Goal: Submit feedback/report problem

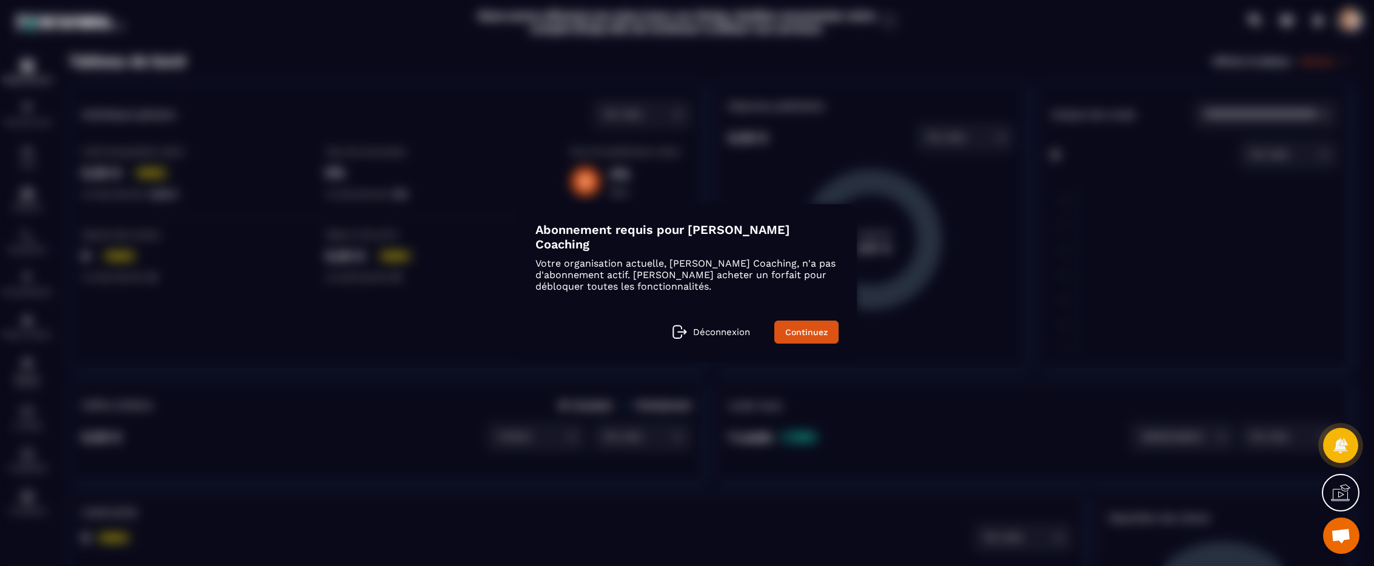
click at [1343, 534] on span "Ouvrir le chat" at bounding box center [1341, 537] width 20 height 17
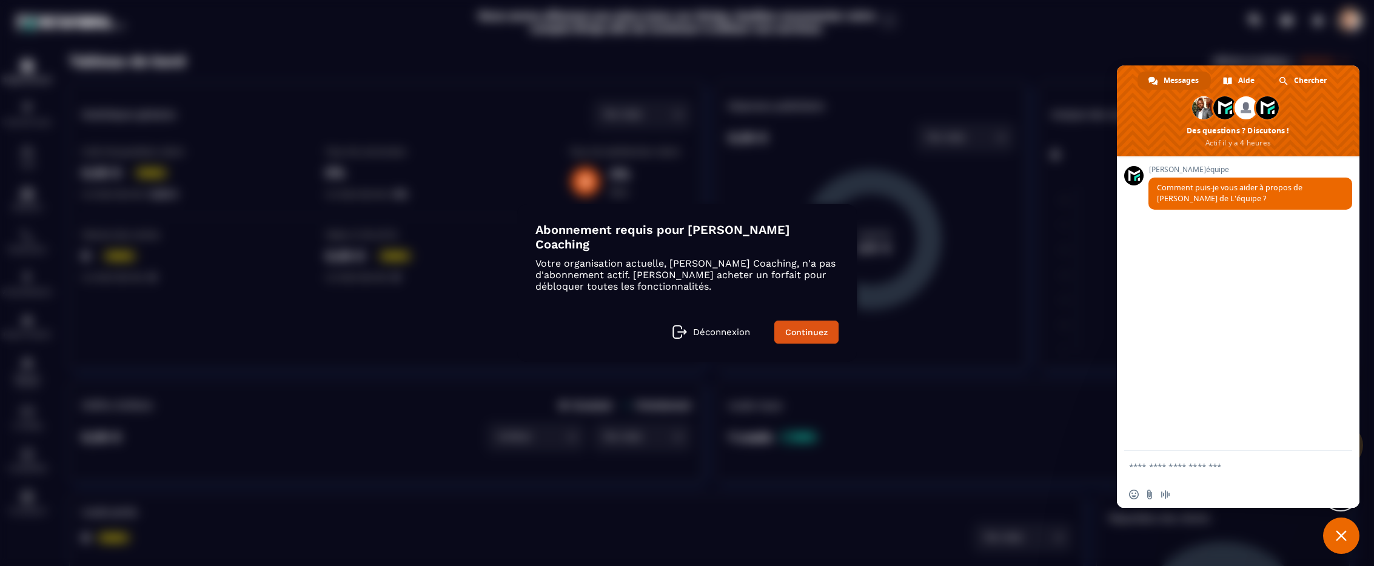
click at [1343, 535] on span "Fermer le chat" at bounding box center [1341, 536] width 11 height 11
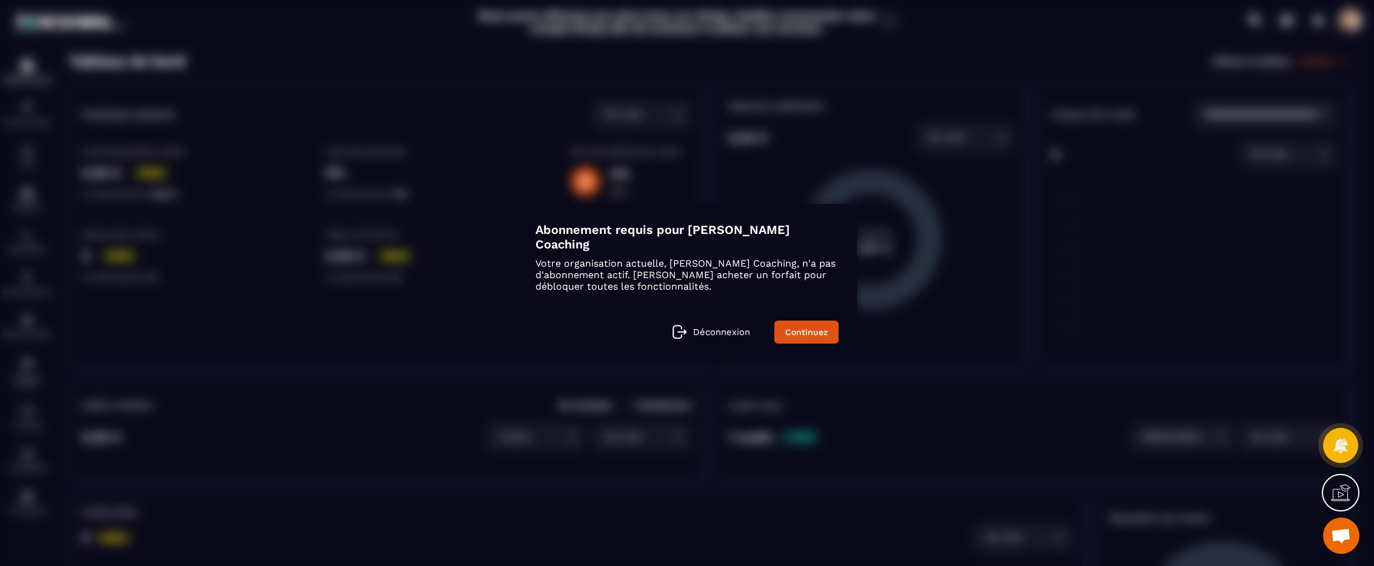
click at [1343, 535] on span "Ouvrir le chat" at bounding box center [1341, 537] width 20 height 17
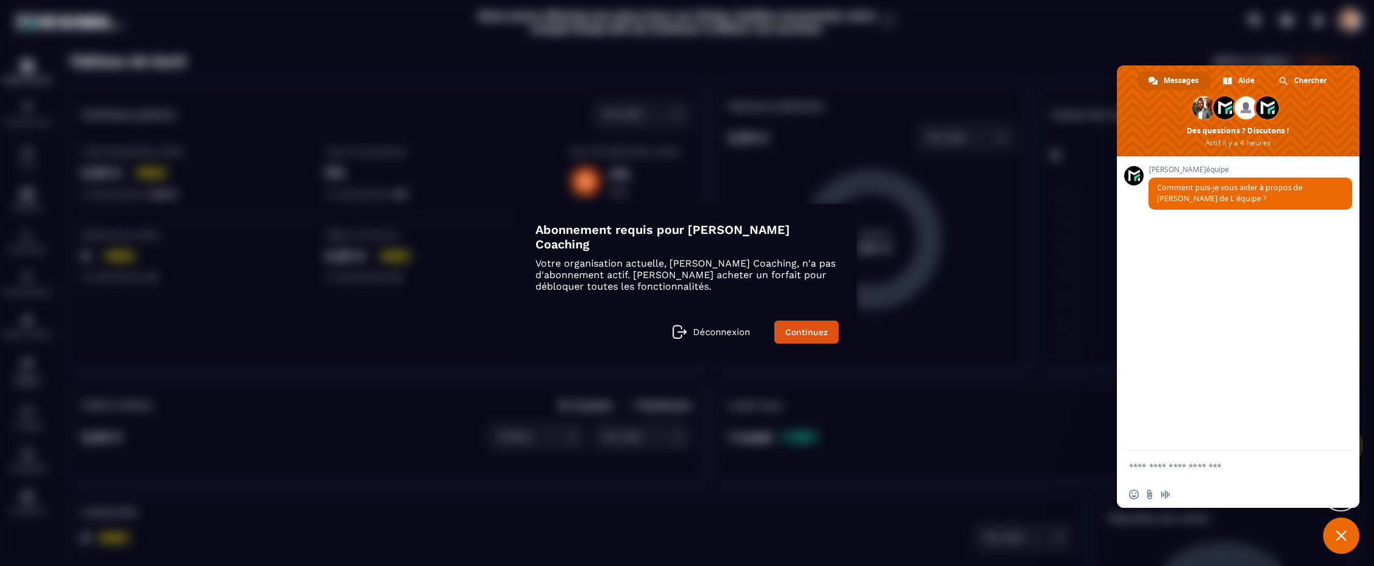
click at [1217, 469] on textarea "Entrez votre message..." at bounding box center [1226, 466] width 194 height 30
paste textarea "Entrez votre message..."
type textarea "**********"
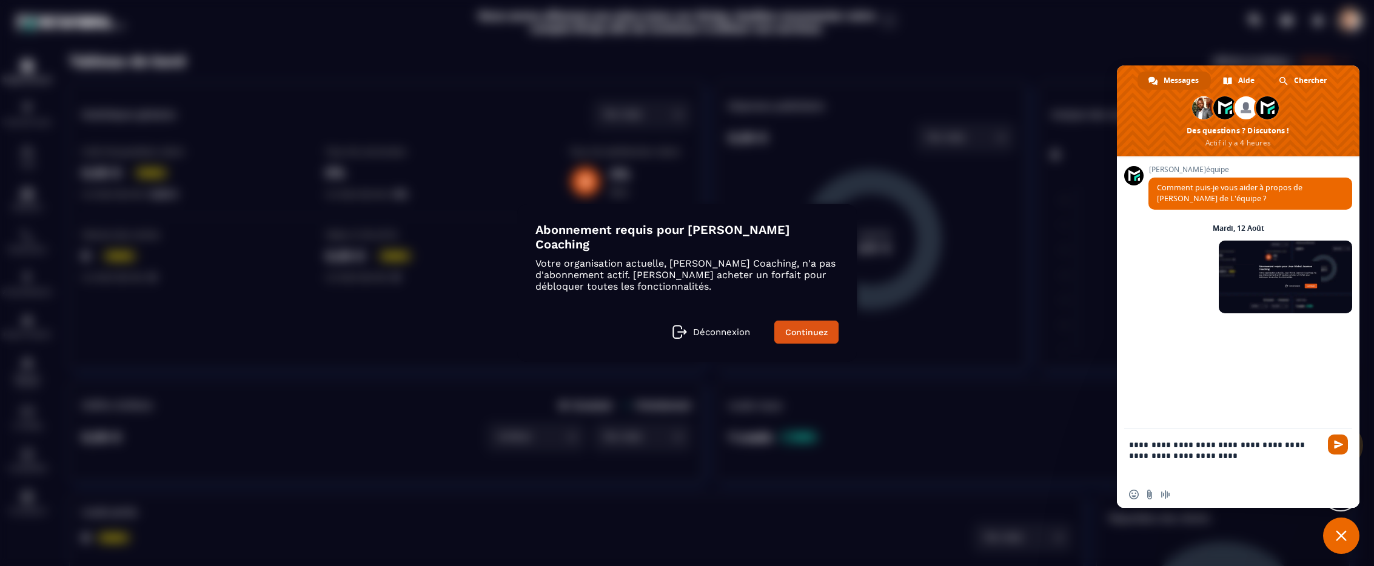
click at [1338, 446] on span "Envoyer" at bounding box center [1338, 444] width 9 height 9
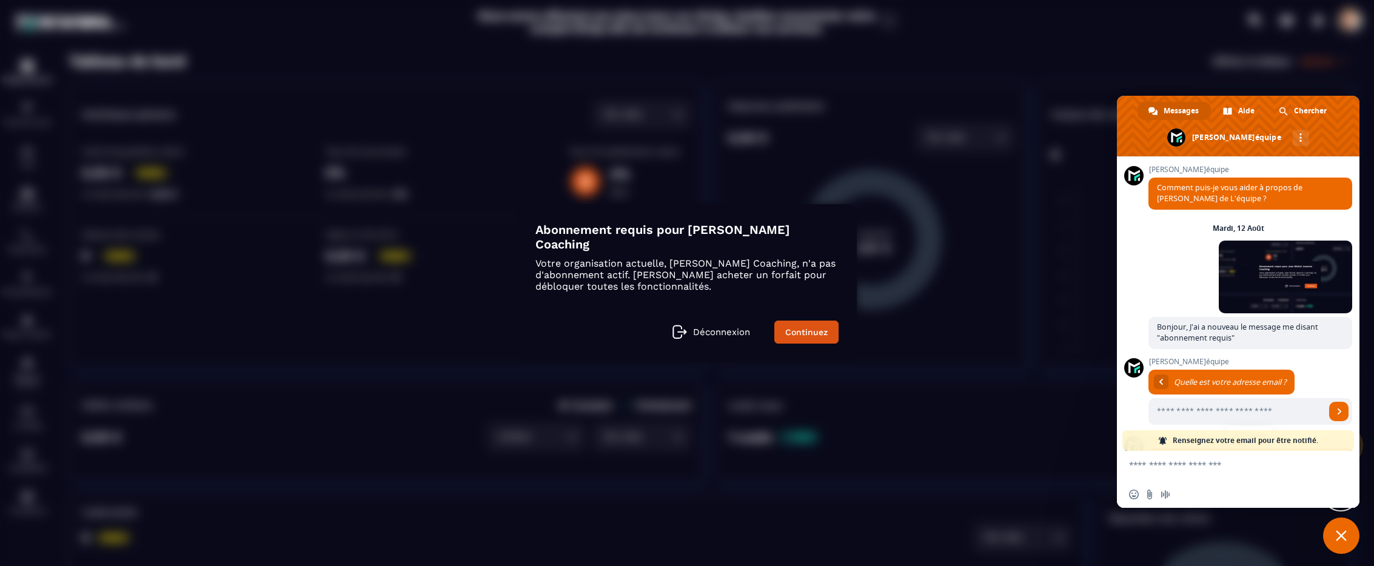
scroll to position [129, 0]
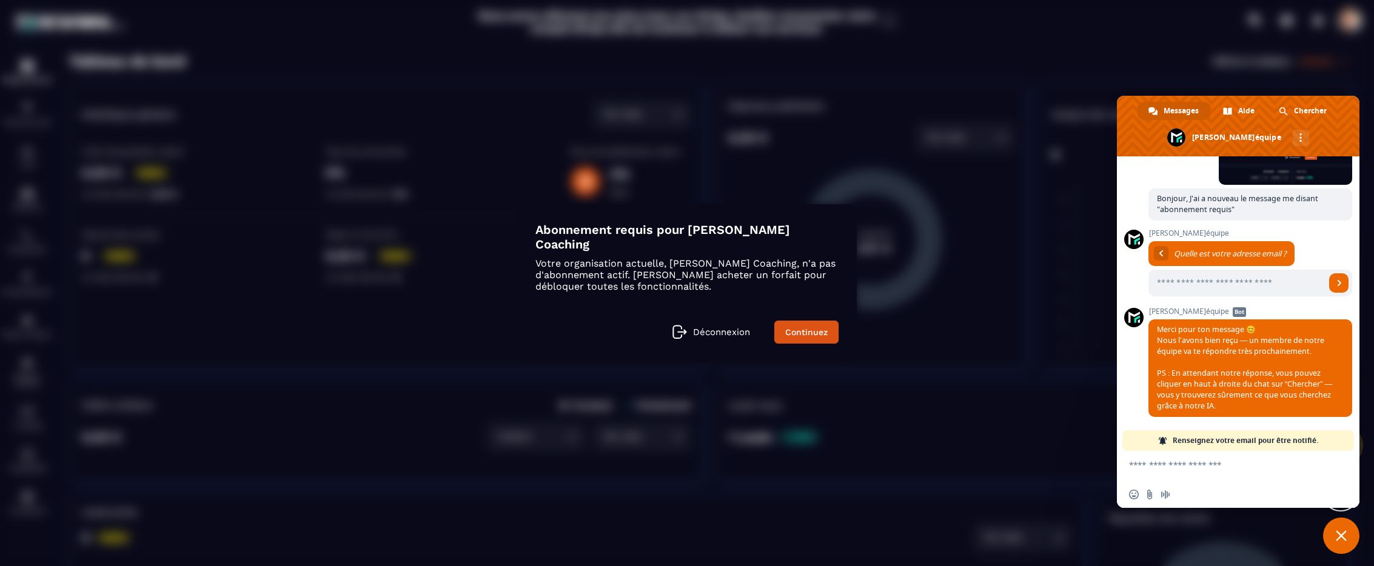
click at [1185, 466] on textarea "Entrez votre message..." at bounding box center [1226, 466] width 194 height 30
click at [1193, 441] on span "Renseignez votre email pour être notifié." at bounding box center [1246, 440] width 146 height 21
click at [1192, 461] on textarea "Entrez votre message..." at bounding box center [1226, 466] width 194 height 30
type textarea "**********"
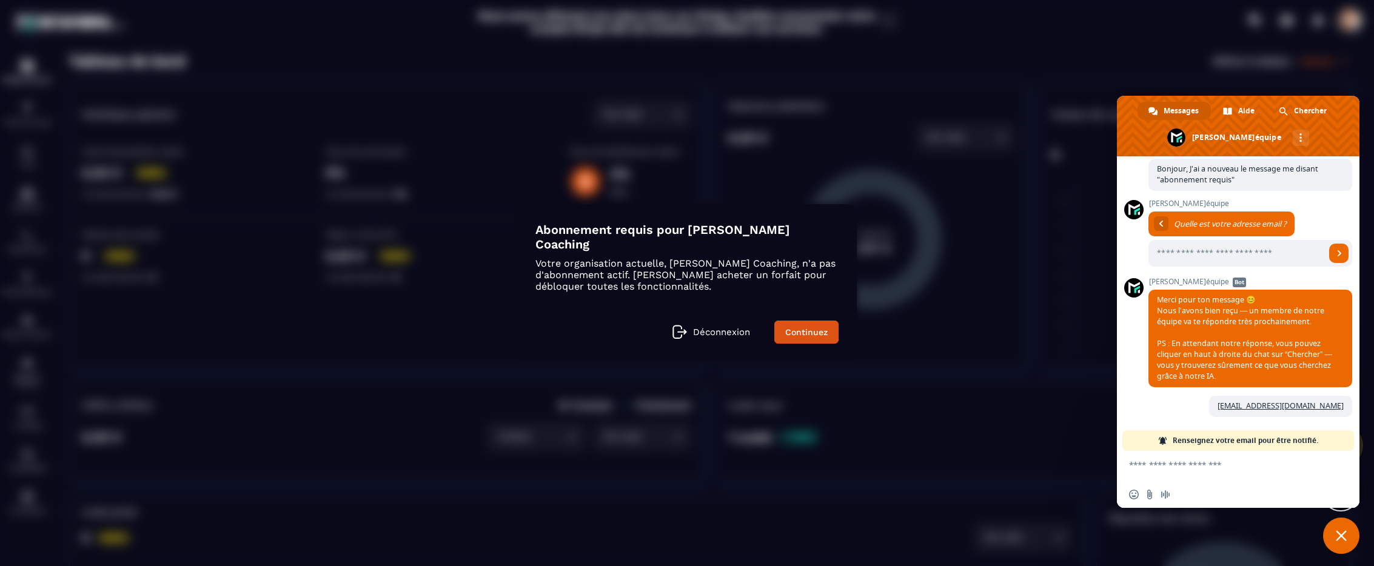
scroll to position [276, 0]
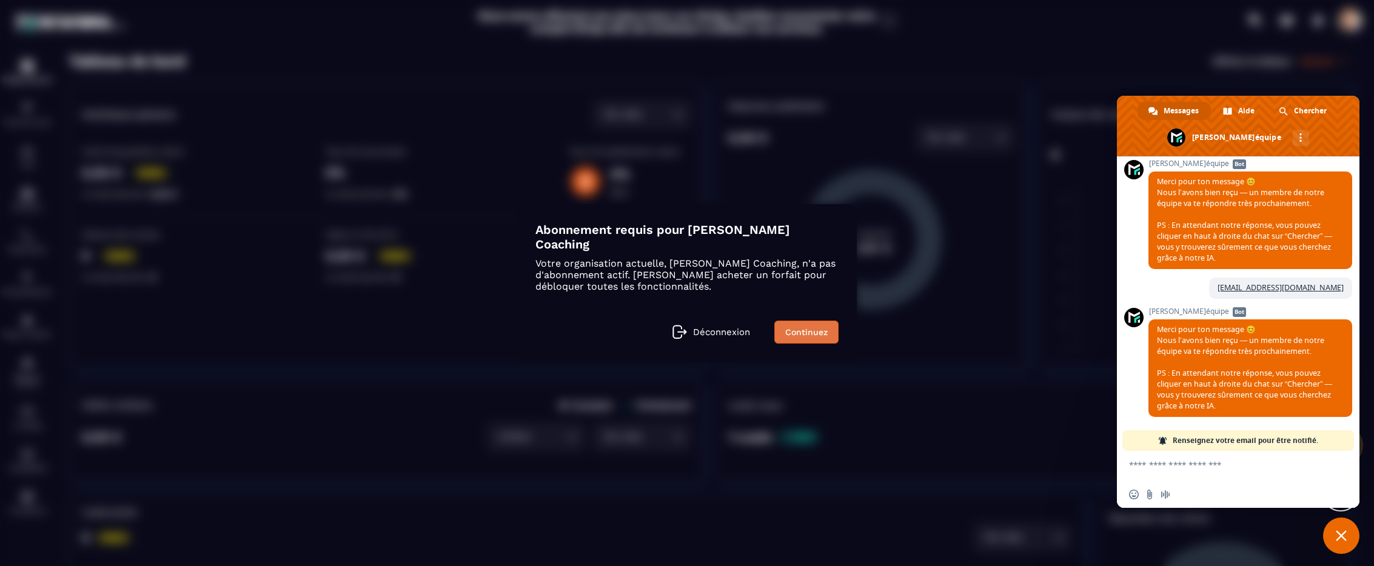
click at [795, 328] on link "Continuez" at bounding box center [806, 332] width 64 height 23
